Goal: Task Accomplishment & Management: Manage account settings

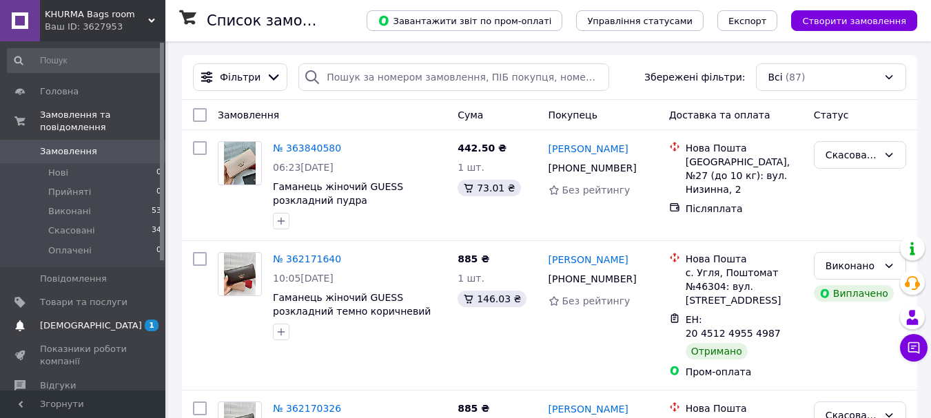
click at [102, 320] on span "[DEMOGRAPHIC_DATA]" at bounding box center [83, 326] width 87 height 12
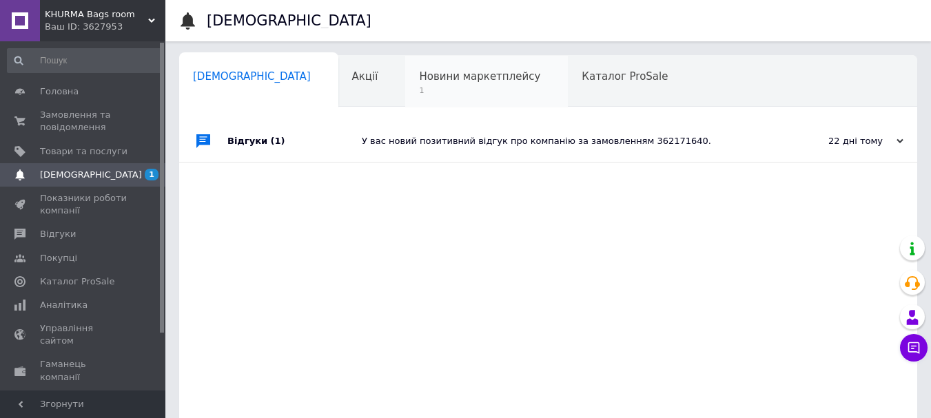
click at [429, 90] on span "1" at bounding box center [479, 90] width 121 height 10
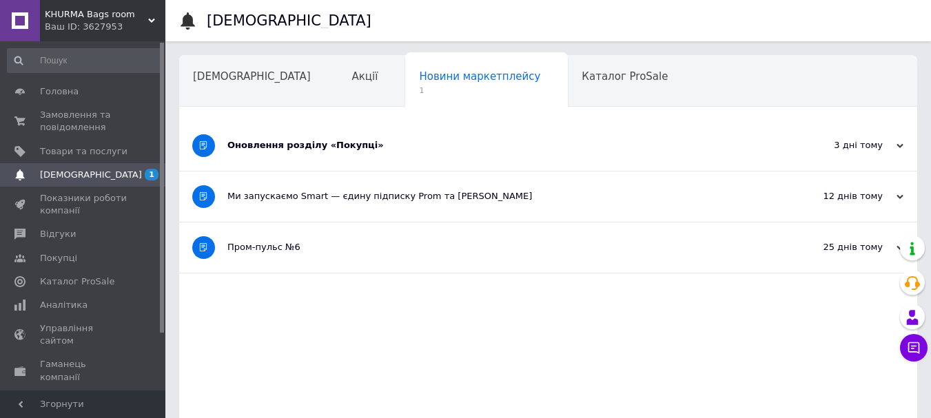
click at [398, 150] on div "Оновлення розділу «Покупці»" at bounding box center [496, 145] width 538 height 12
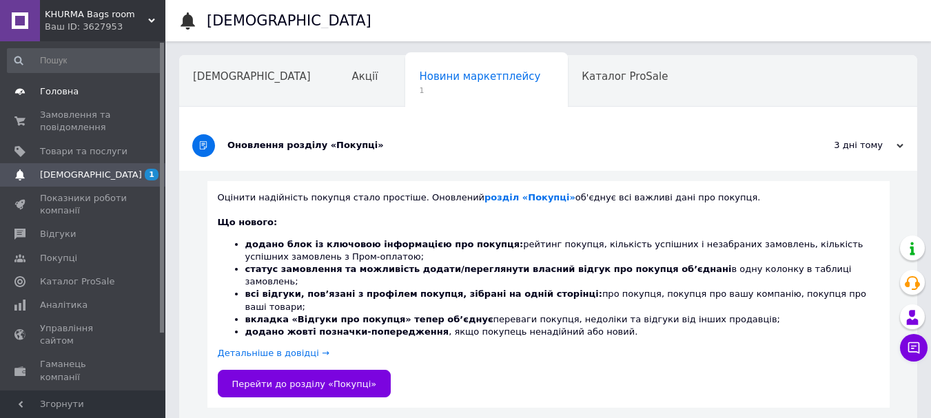
click at [101, 90] on span "Головна" at bounding box center [83, 91] width 87 height 12
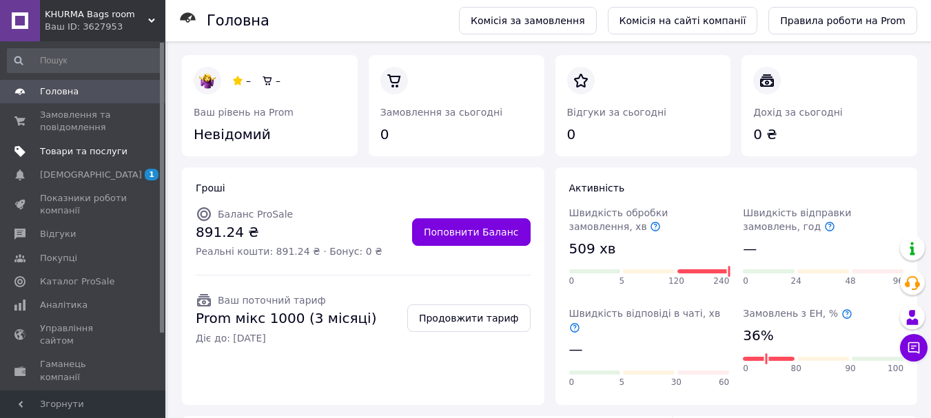
click at [83, 147] on span "Товари та послуги" at bounding box center [83, 151] width 87 height 12
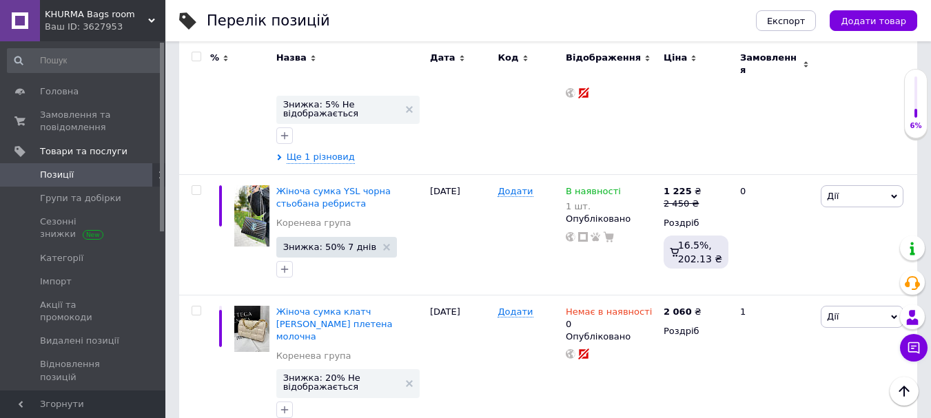
scroll to position [2507, 0]
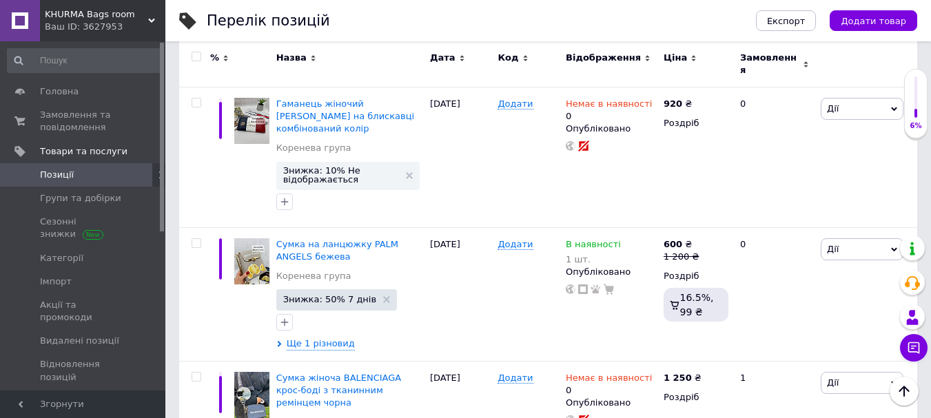
scroll to position [1267, 0]
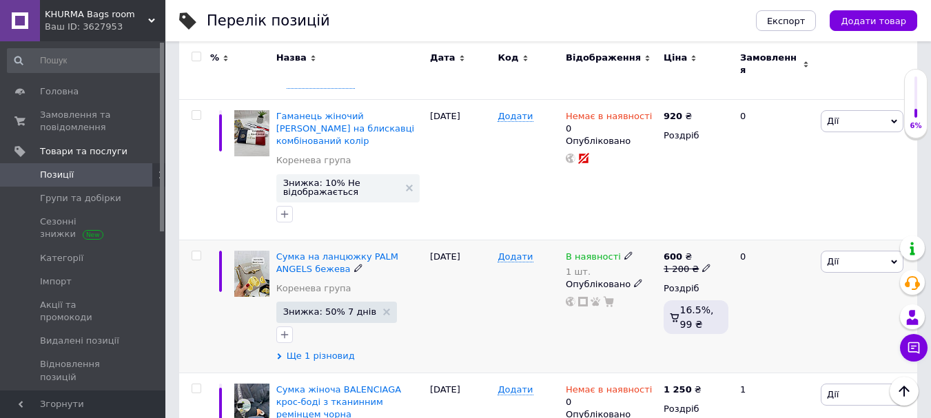
click at [341, 350] on span "Ще 1 різновид" at bounding box center [321, 356] width 68 height 12
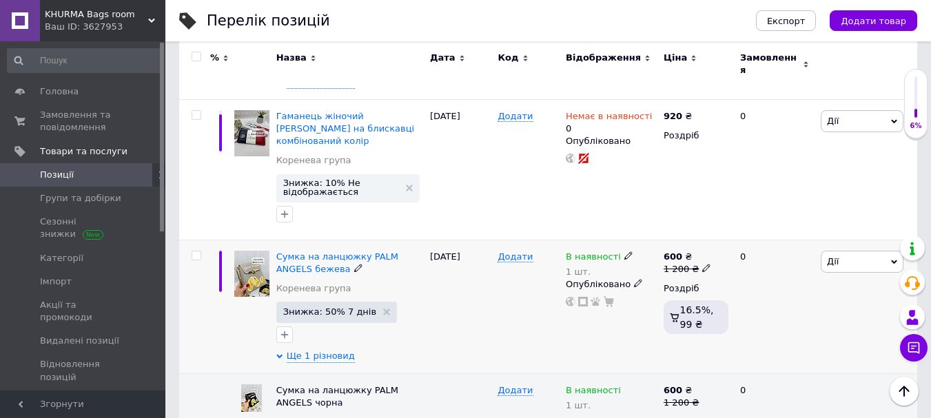
click at [858, 251] on span "Дії" at bounding box center [861, 262] width 83 height 22
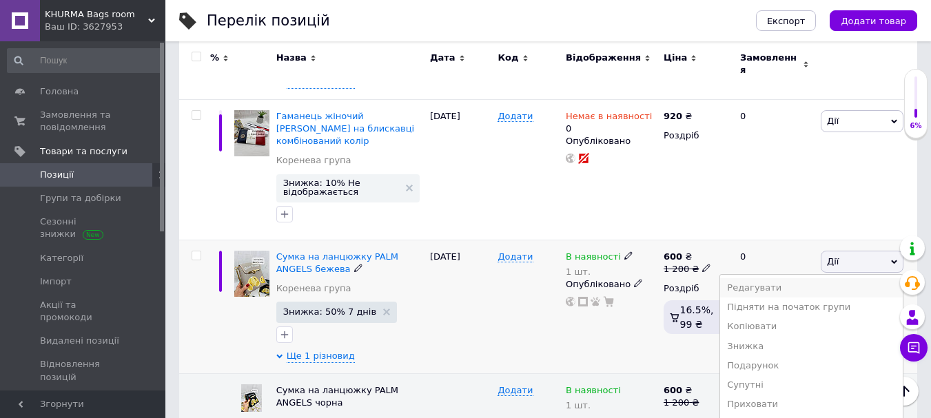
click at [817, 278] on li "Редагувати" at bounding box center [811, 287] width 183 height 19
